Goal: Navigation & Orientation: Go to known website

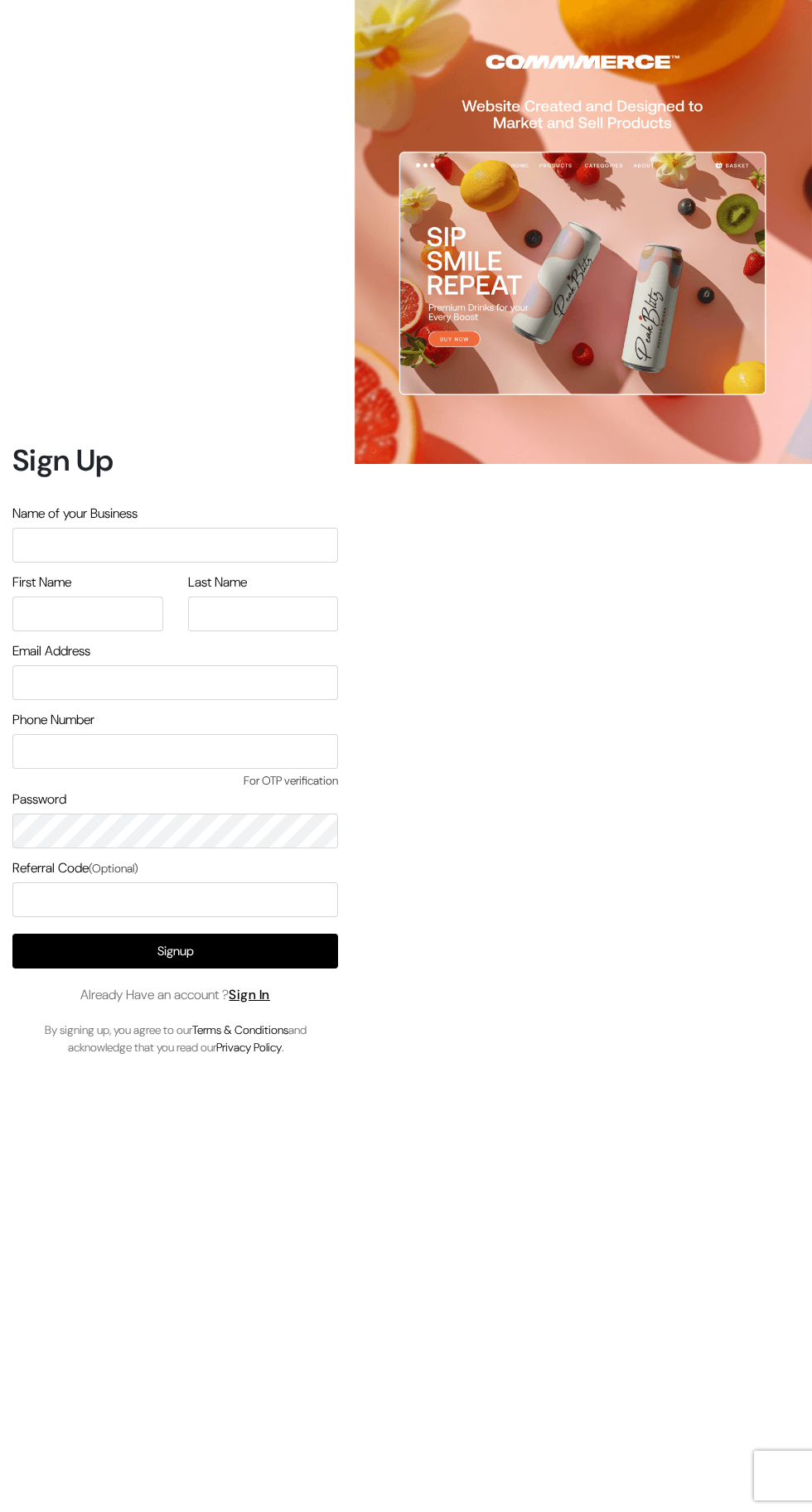
click at [269, 1003] on link "Sign In" at bounding box center [249, 994] width 41 height 18
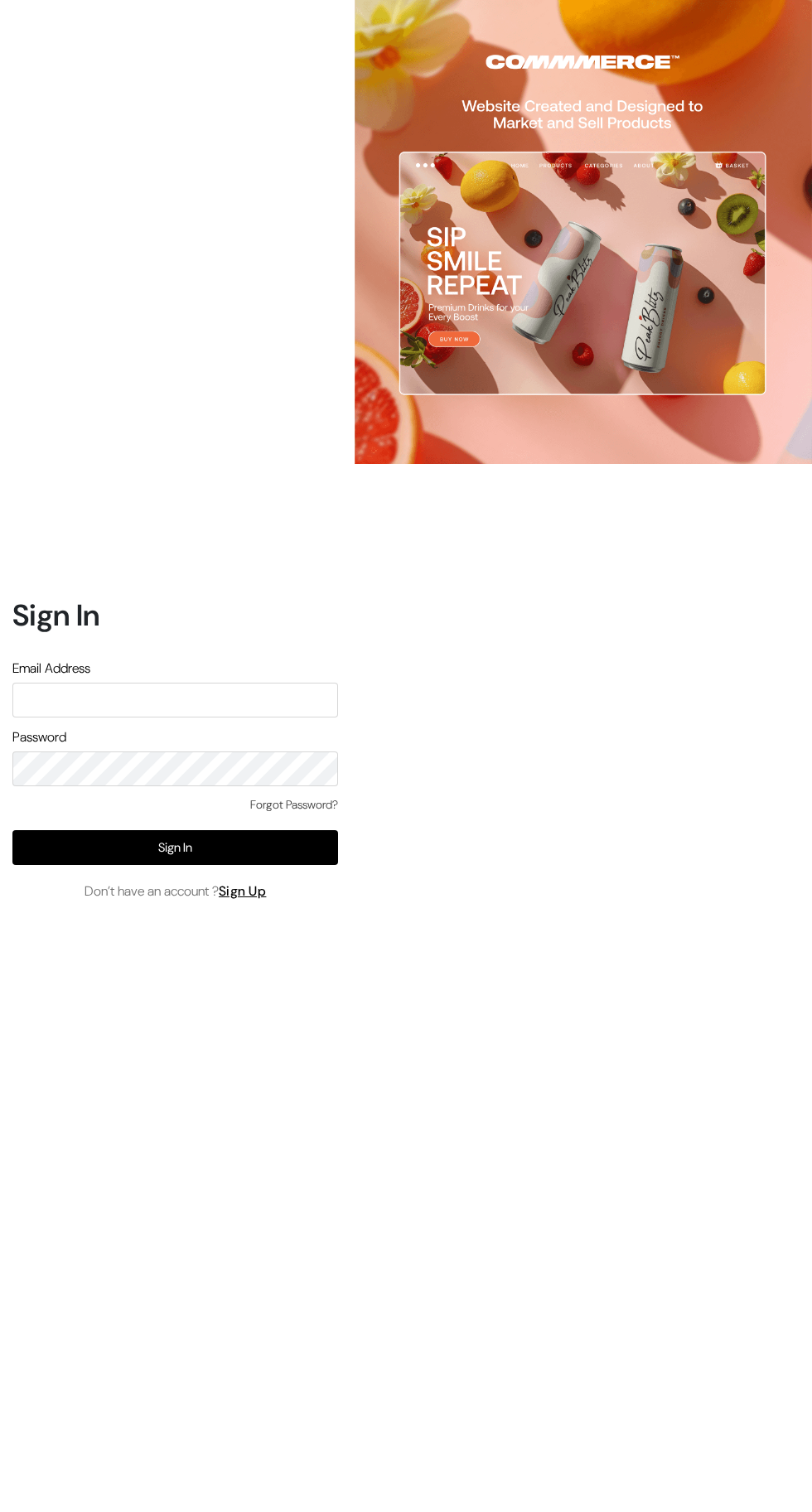
click at [60, 718] on input "text" at bounding box center [175, 699] width 326 height 34
type input "phase9designs@live.com"
click at [142, 865] on button "Sign In" at bounding box center [175, 847] width 326 height 34
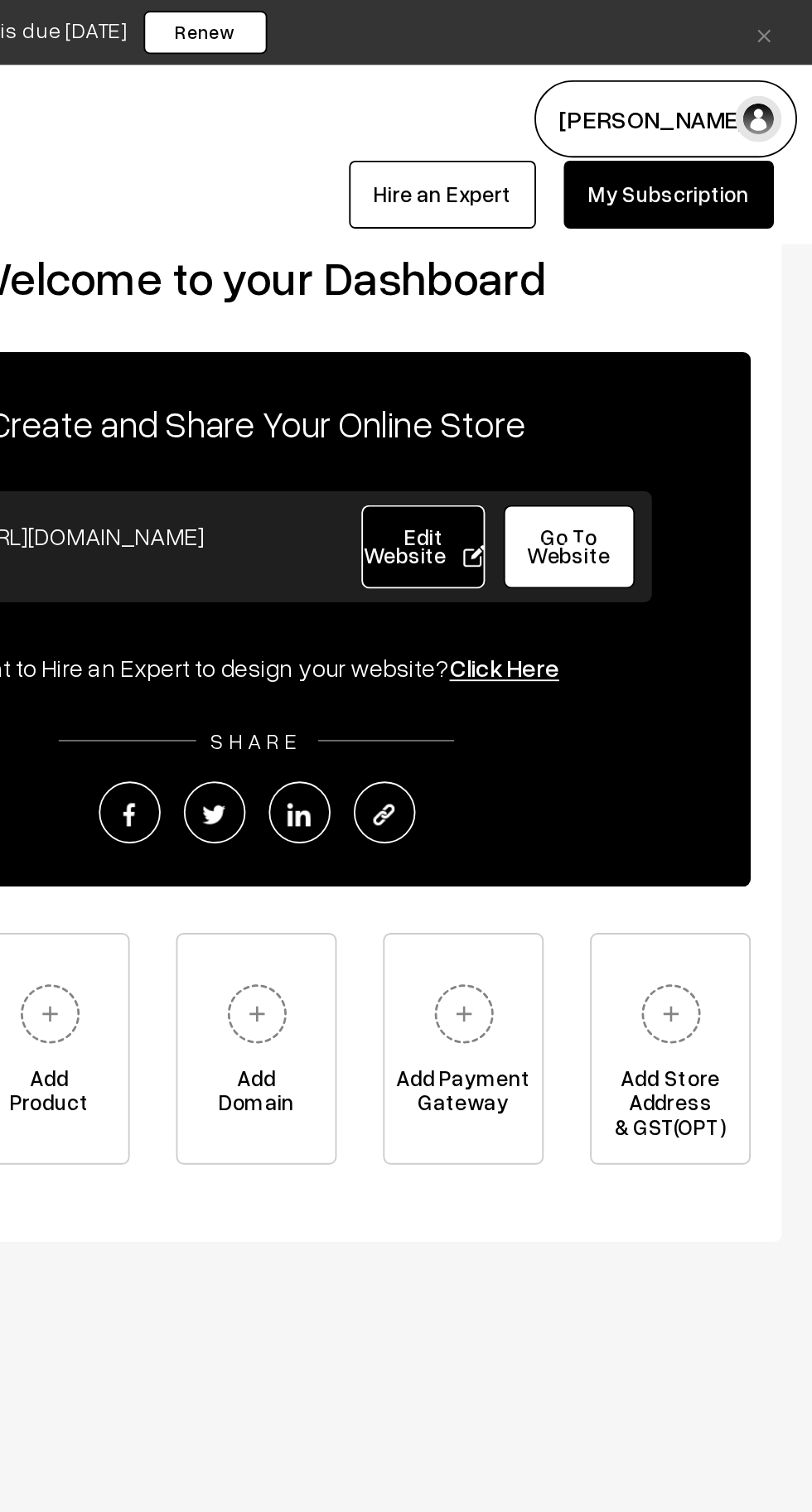
click at [589, 309] on link "Edit Website" at bounding box center [603, 293] width 66 height 44
